Goal: Find contact information: Find contact information

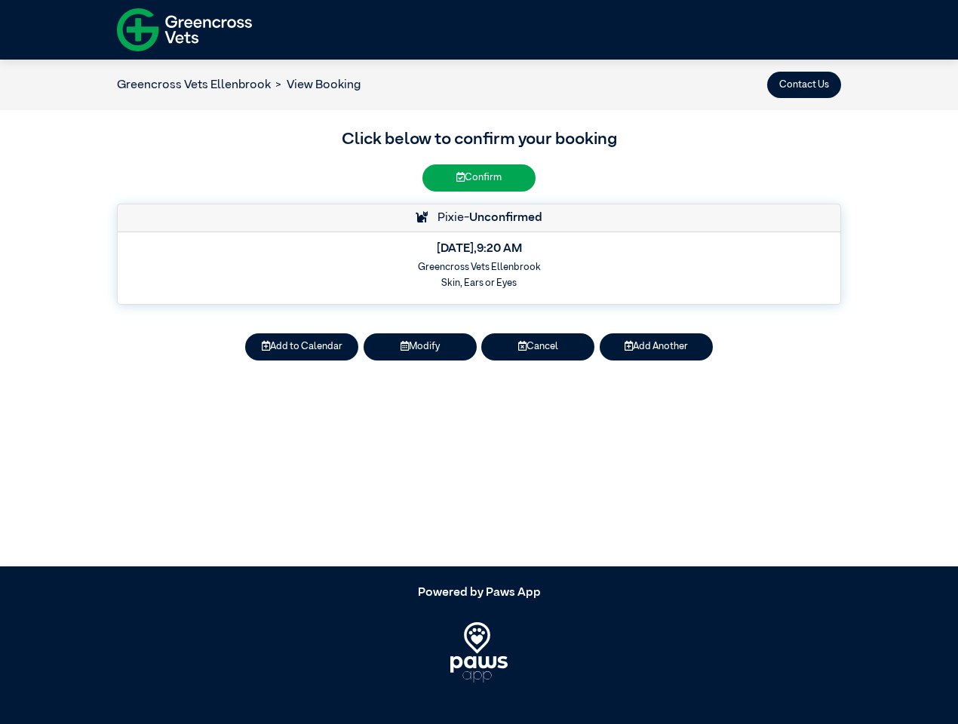
click at [804, 84] on button "Contact Us" at bounding box center [804, 85] width 74 height 26
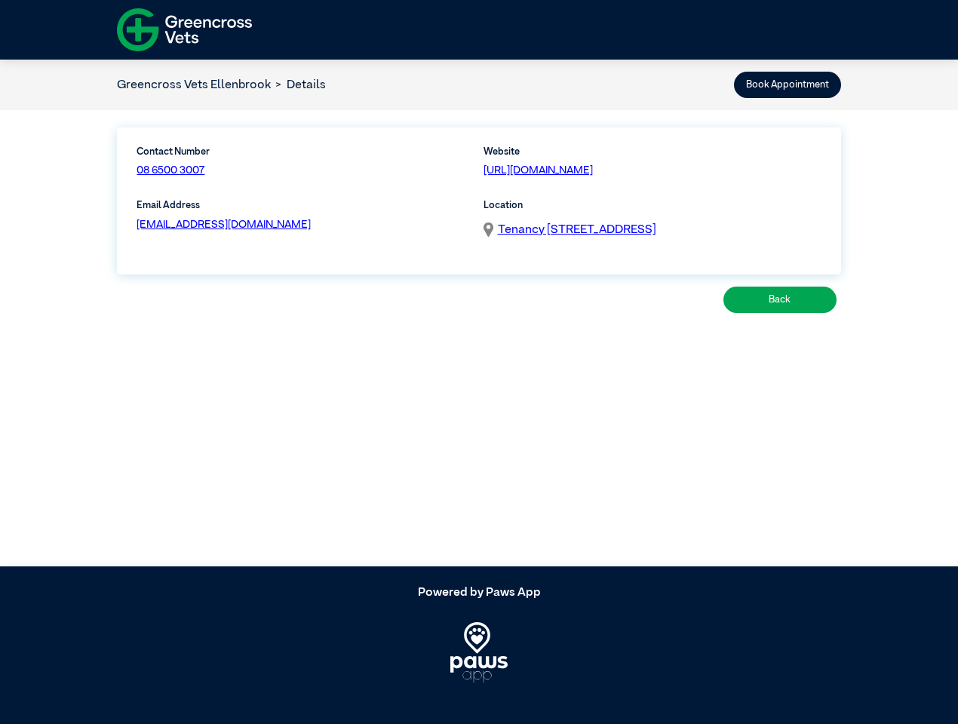
click at [302, 347] on article "Greencross Vets Ellenbrook Details Book Appointment Contact Number 08 6500 3007…" at bounding box center [479, 313] width 958 height 507
click at [420, 347] on article "Greencross Vets Ellenbrook Details Book Appointment Contact Number 08 6500 3007…" at bounding box center [479, 313] width 958 height 507
click at [538, 347] on article "Greencross Vets Ellenbrook Details Book Appointment Contact Number 08 6500 3007…" at bounding box center [479, 313] width 958 height 507
click at [656, 347] on article "Greencross Vets Ellenbrook Details Book Appointment Contact Number 08 6500 3007…" at bounding box center [479, 313] width 958 height 507
